Goal: Book appointment/travel/reservation

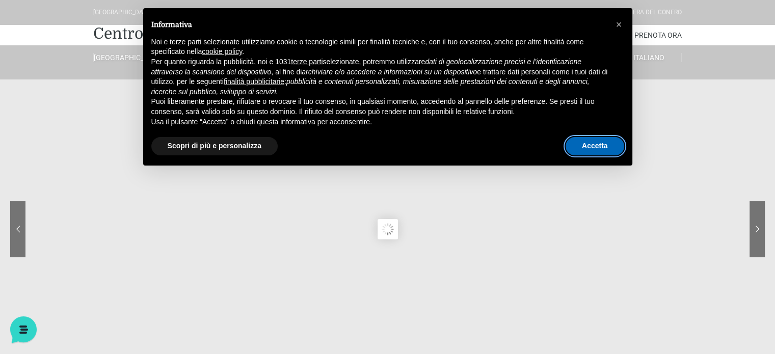
click at [594, 147] on button "Accetta" at bounding box center [595, 146] width 59 height 18
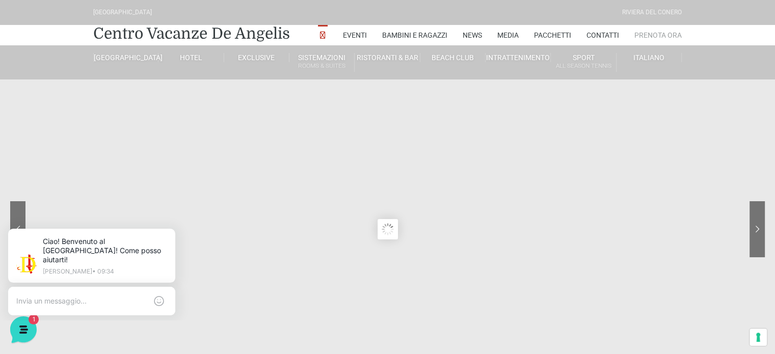
click at [658, 37] on link "Prenota Ora" at bounding box center [658, 35] width 47 height 20
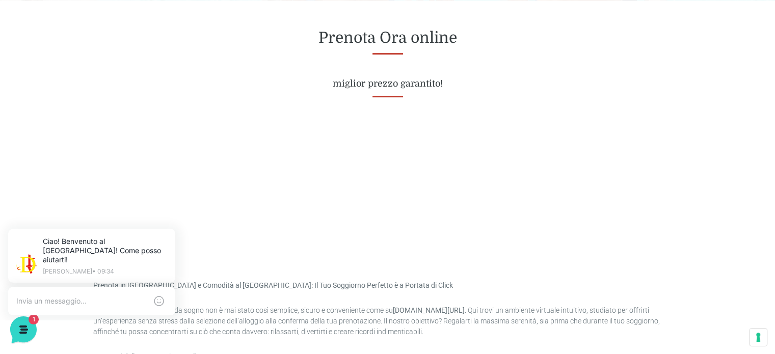
scroll to position [428, 0]
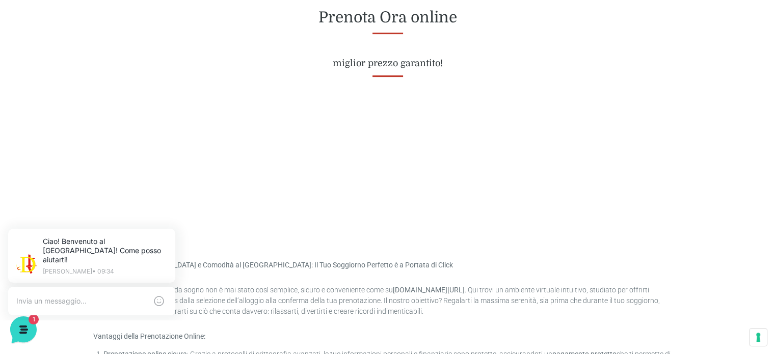
click at [330, 221] on div at bounding box center [388, 165] width 604 height 134
click at [326, 187] on div at bounding box center [387, 164] width 589 height 76
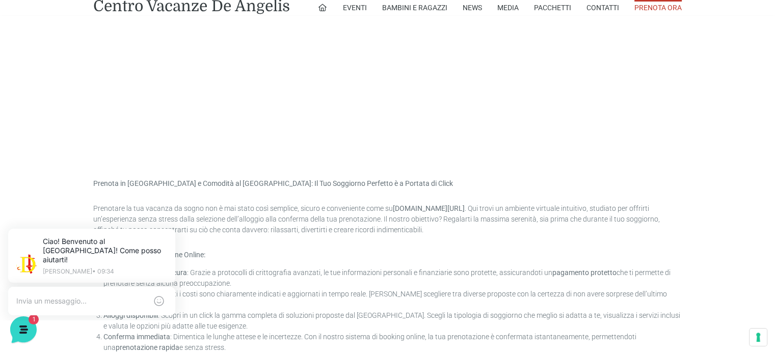
scroll to position [530, 0]
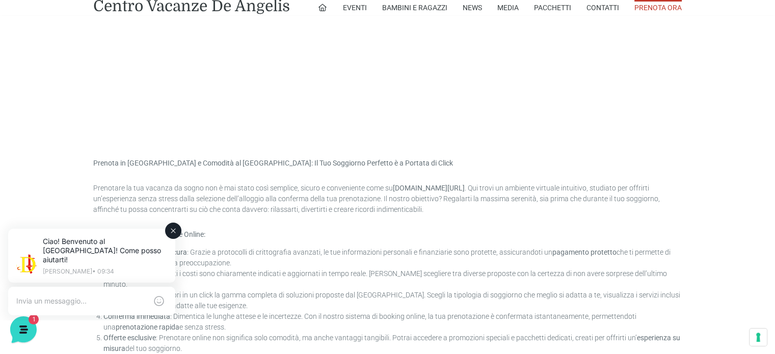
click at [93, 298] on div at bounding box center [91, 301] width 167 height 29
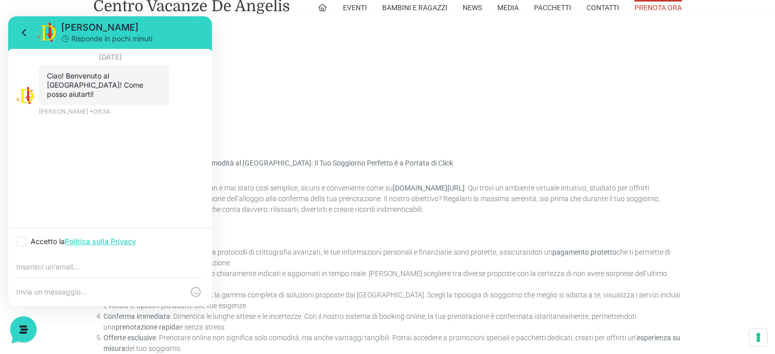
click at [40, 291] on textarea at bounding box center [99, 292] width 167 height 9
click at [21, 244] on icon at bounding box center [21, 242] width 6 height 6
click at [21, 244] on input "Accetto la Politica sulla Privacy" at bounding box center [19, 242] width 7 height 7
checkbox input "true"
